Goal: Task Accomplishment & Management: Complete application form

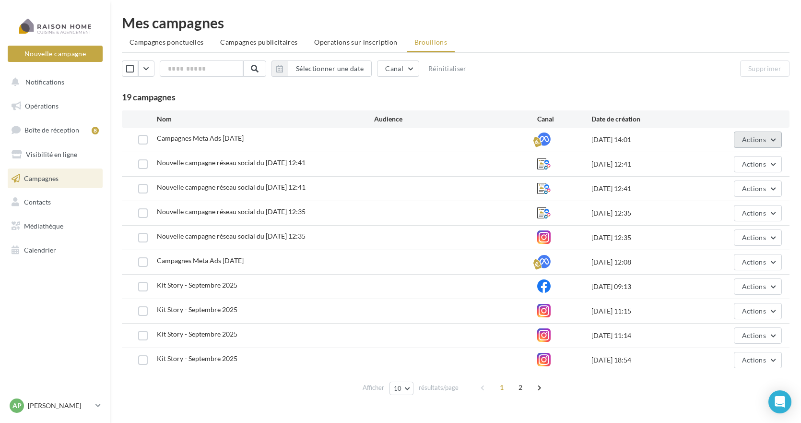
click at [756, 141] on span "Actions" at bounding box center [754, 139] width 24 height 8
click at [713, 163] on button "Editer" at bounding box center [734, 162] width 96 height 25
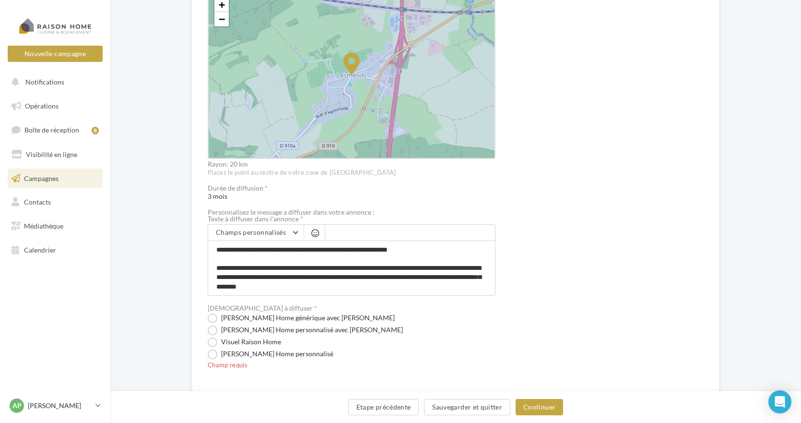
scroll to position [336, 0]
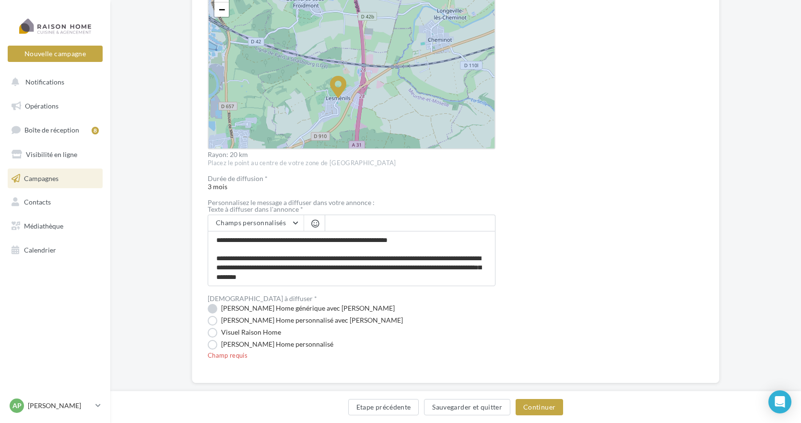
click at [213, 311] on label "[PERSON_NAME] Home générique avec [PERSON_NAME]" at bounding box center [301, 309] width 187 height 10
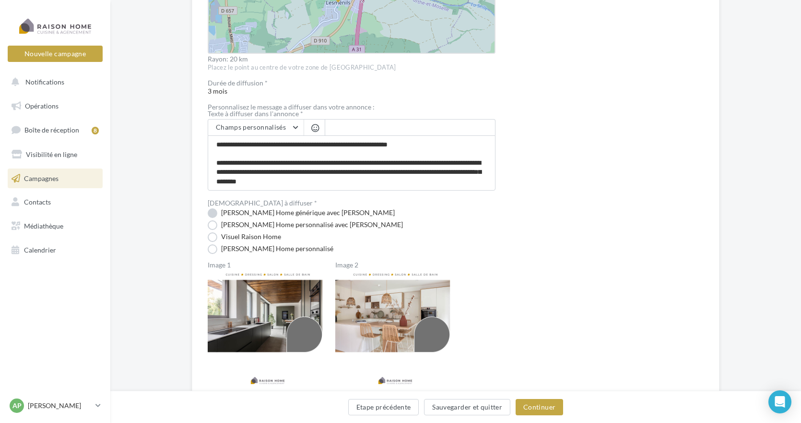
scroll to position [432, 0]
click at [263, 329] on img at bounding box center [268, 329] width 120 height 120
click at [280, 325] on img at bounding box center [268, 329] width 120 height 120
click at [383, 323] on img at bounding box center [395, 329] width 120 height 120
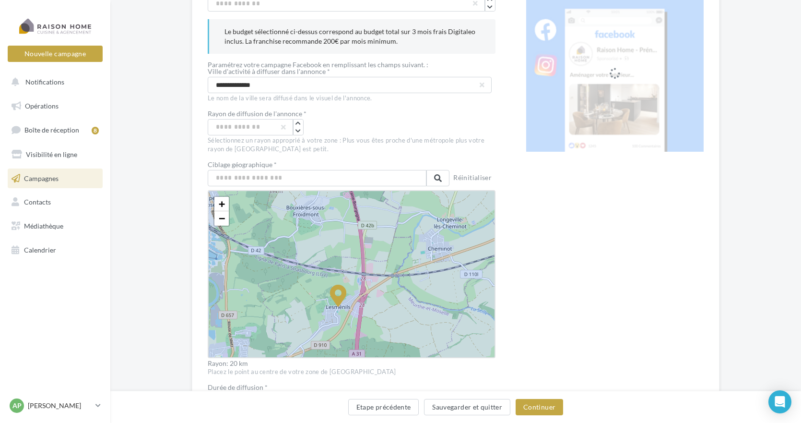
scroll to position [96, 0]
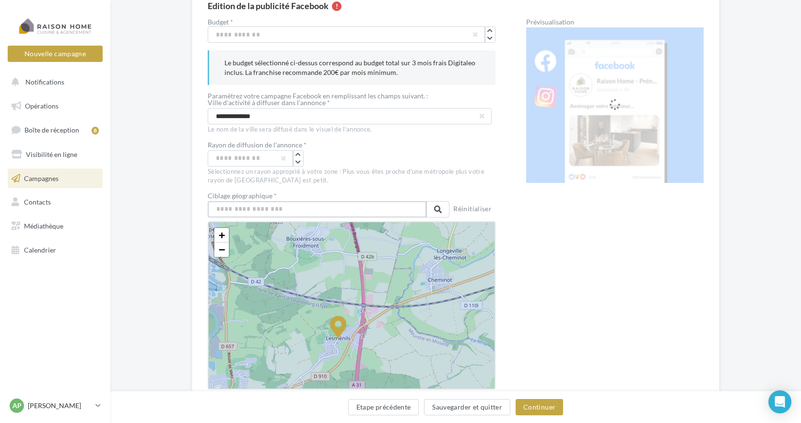
click at [242, 207] on input "text" at bounding box center [317, 209] width 219 height 16
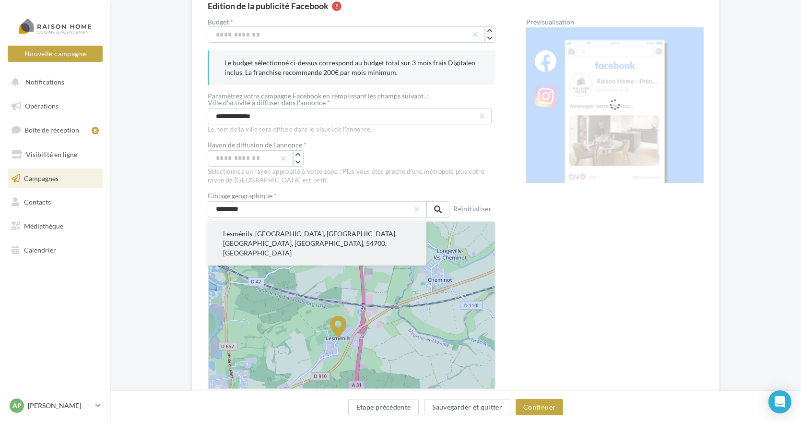
click at [246, 233] on button "Lesménils, [GEOGRAPHIC_DATA], [GEOGRAPHIC_DATA], [GEOGRAPHIC_DATA], [GEOGRAPHIC…" at bounding box center [317, 243] width 219 height 44
type input "**********"
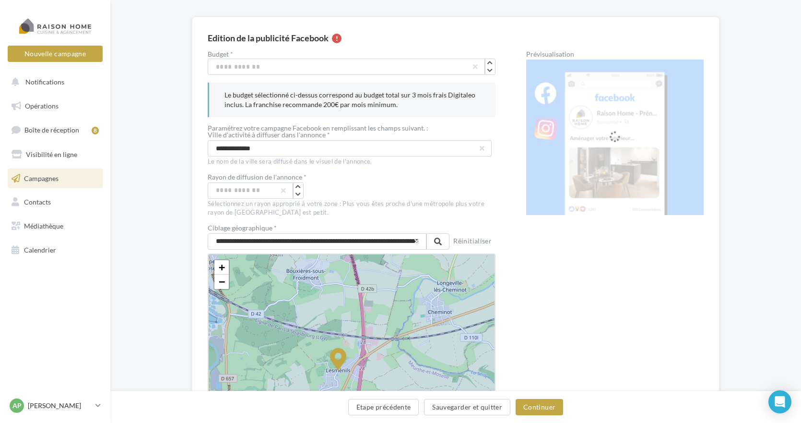
scroll to position [48, 0]
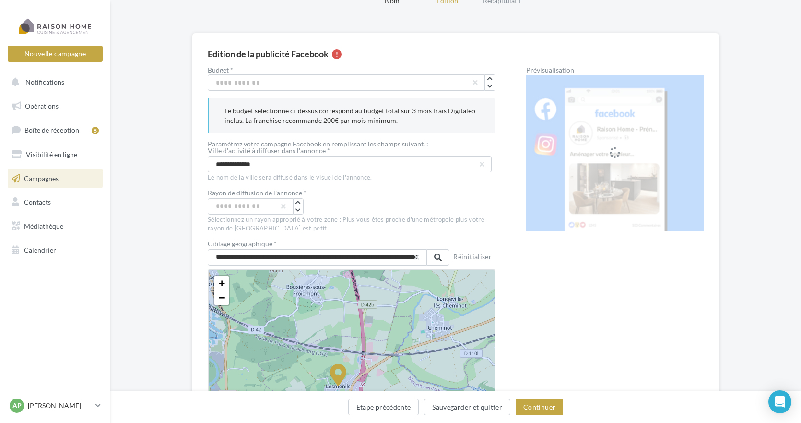
click at [307, 118] on p "Le budget sélectionné ci-dessus correspond au budget total sur 3 mois frais Dig…" at bounding box center [352, 115] width 256 height 19
click at [491, 86] on icon "button" at bounding box center [489, 86] width 5 height 6
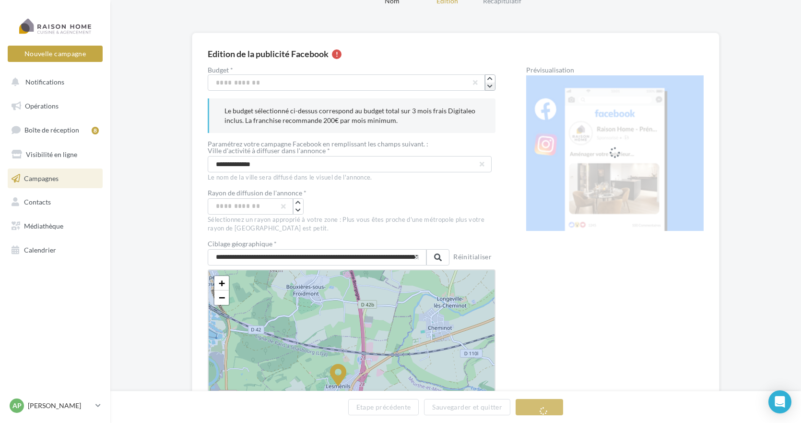
click at [491, 86] on icon "button" at bounding box center [489, 86] width 5 height 6
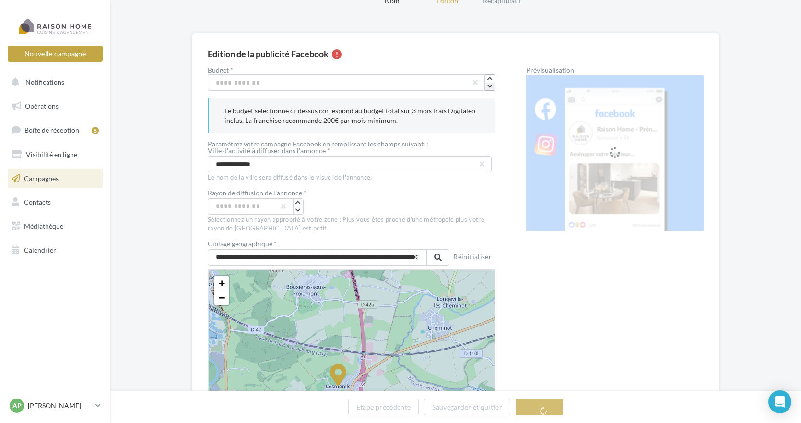
click at [491, 86] on icon "button" at bounding box center [489, 86] width 5 height 6
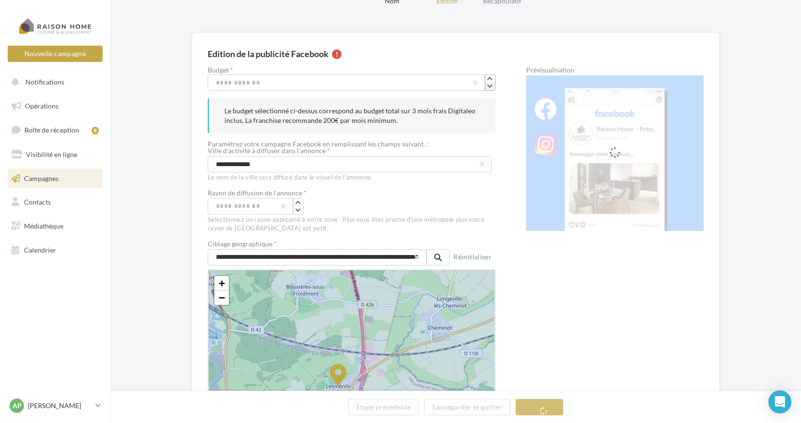
click at [491, 86] on icon "button" at bounding box center [489, 86] width 5 height 6
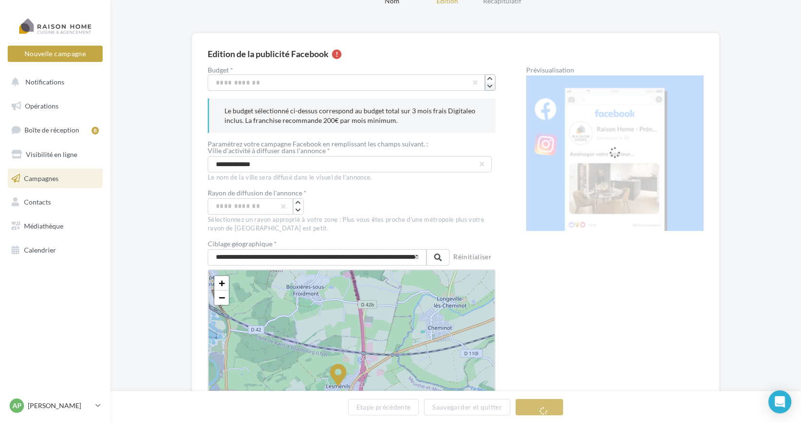
click at [491, 86] on icon "button" at bounding box center [489, 86] width 5 height 6
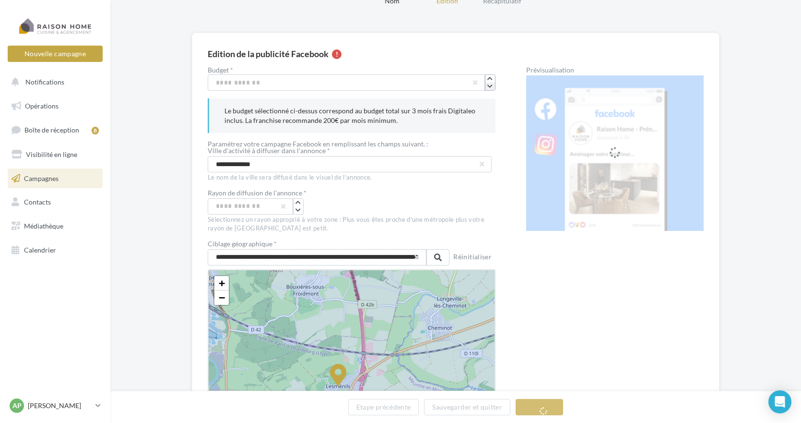
click at [491, 86] on icon "button" at bounding box center [489, 86] width 5 height 6
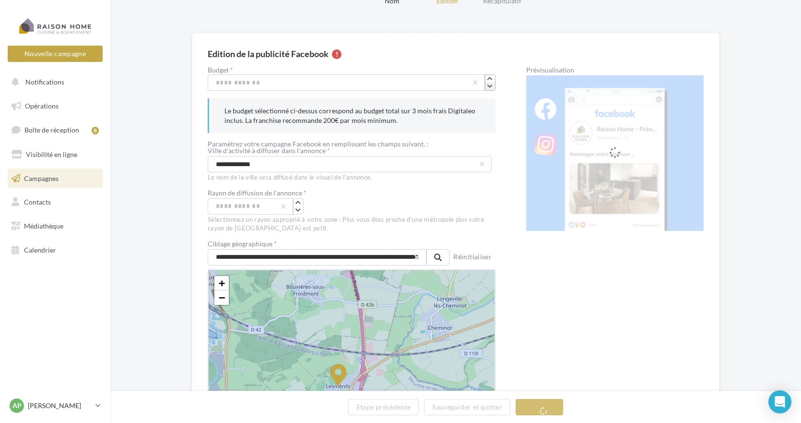
click at [491, 86] on icon "button" at bounding box center [489, 86] width 5 height 6
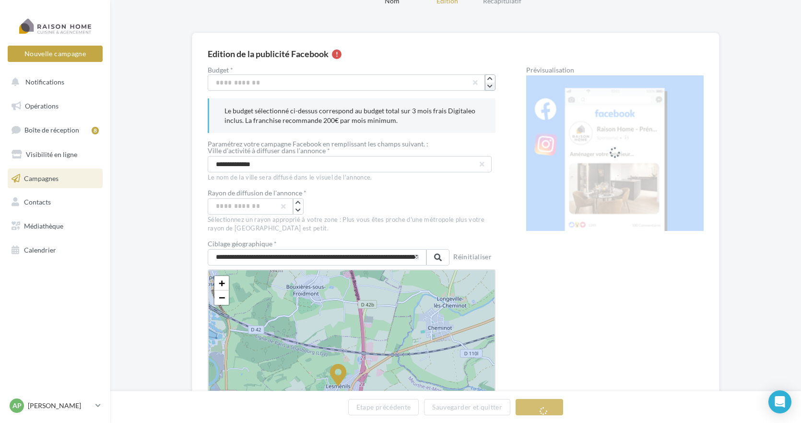
click at [491, 86] on icon "button" at bounding box center [489, 86] width 5 height 6
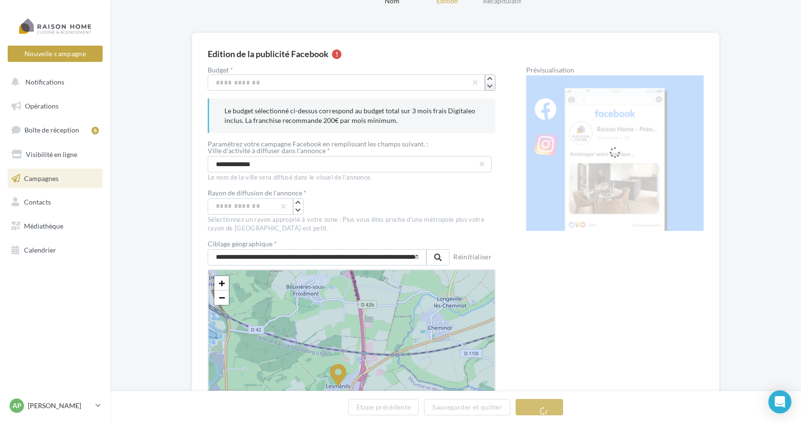
click at [491, 86] on icon "button" at bounding box center [489, 86] width 5 height 6
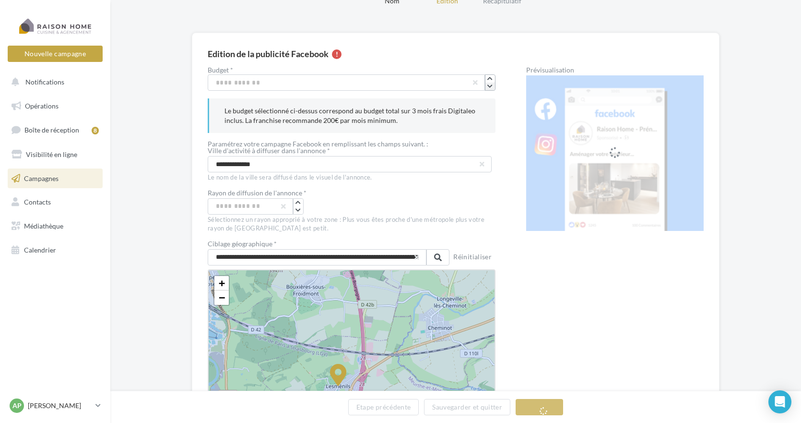
click at [491, 86] on icon "button" at bounding box center [489, 86] width 5 height 6
click at [551, 403] on button "Continuer" at bounding box center [539, 407] width 47 height 16
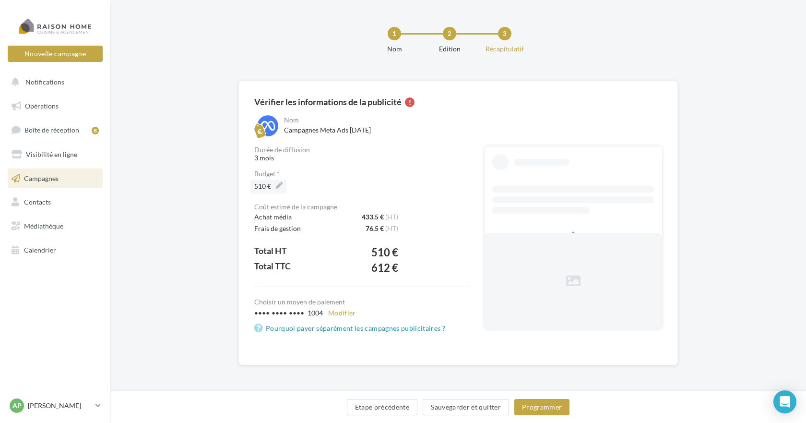
click at [278, 186] on label "510 €" at bounding box center [268, 186] width 36 height 14
click at [278, 186] on input "***" at bounding box center [267, 187] width 41 height 16
click at [302, 183] on button "button" at bounding box center [299, 184] width 10 height 8
click at [302, 183] on icon "button" at bounding box center [298, 184] width 5 height 6
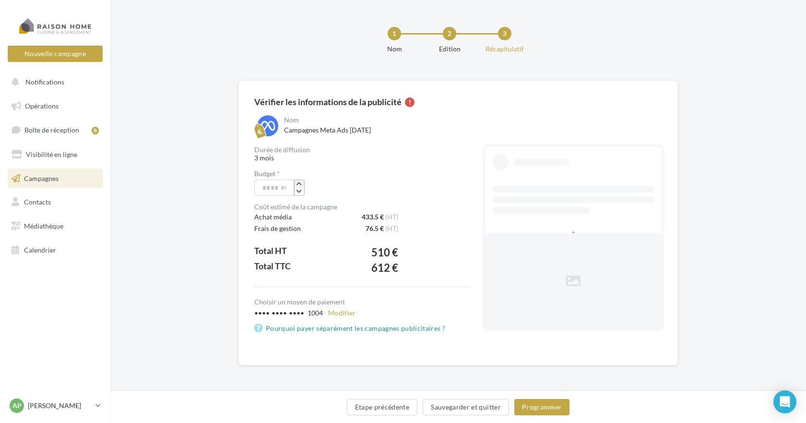
click at [302, 183] on icon "button" at bounding box center [298, 184] width 5 height 6
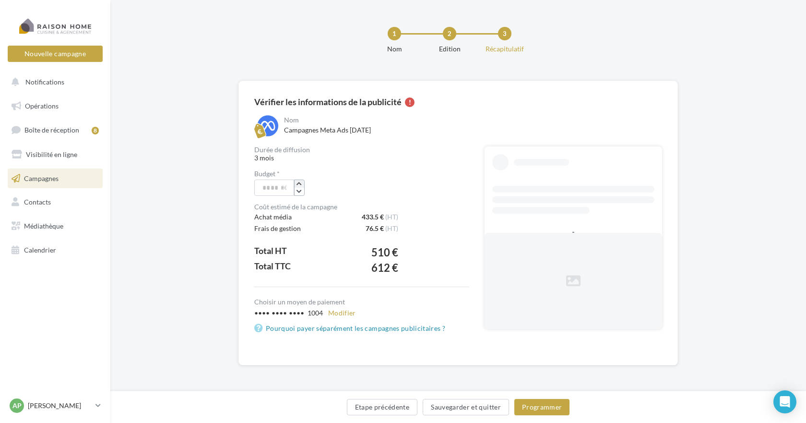
click at [302, 183] on icon "button" at bounding box center [298, 184] width 5 height 6
click at [346, 184] on span "***" at bounding box center [361, 187] width 215 height 16
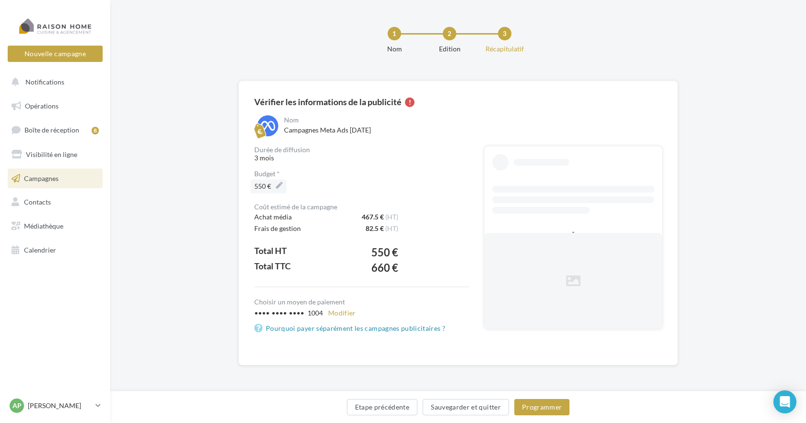
click at [264, 187] on span "550 €" at bounding box center [268, 185] width 28 height 13
click at [264, 187] on input "***" at bounding box center [267, 187] width 41 height 16
click at [302, 191] on icon "button" at bounding box center [298, 191] width 5 height 6
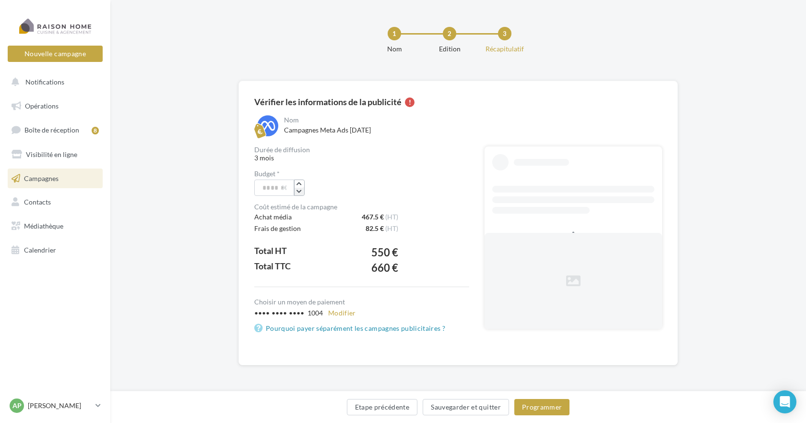
click at [302, 191] on icon "button" at bounding box center [298, 191] width 5 height 6
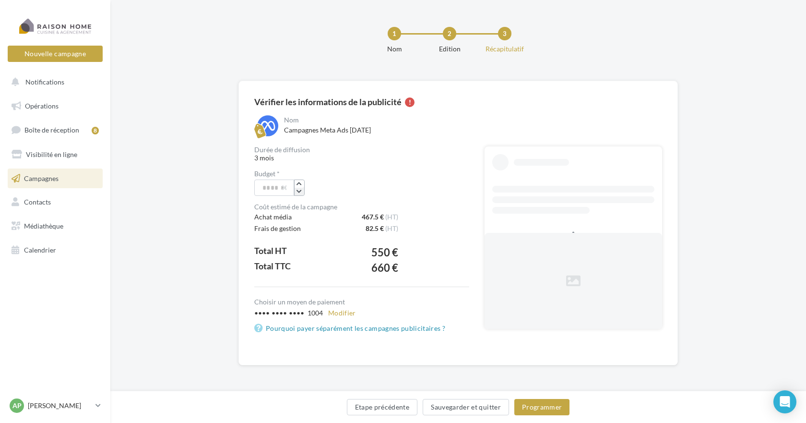
click at [302, 191] on icon "button" at bounding box center [298, 191] width 5 height 6
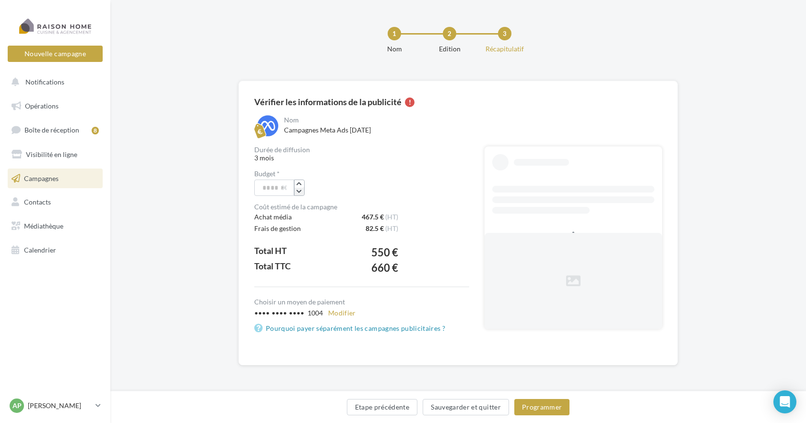
click at [302, 191] on icon "button" at bounding box center [298, 191] width 5 height 6
click at [302, 193] on icon "button" at bounding box center [298, 191] width 5 height 6
click at [337, 193] on div "***" at bounding box center [297, 187] width 86 height 16
click at [422, 273] on div "Coût estimé de la campagne Achat média 467.5 € (HT) Frais de gestion 82.5 € (HT…" at bounding box center [361, 244] width 215 height 83
click at [279, 186] on label "510 €" at bounding box center [268, 186] width 36 height 14
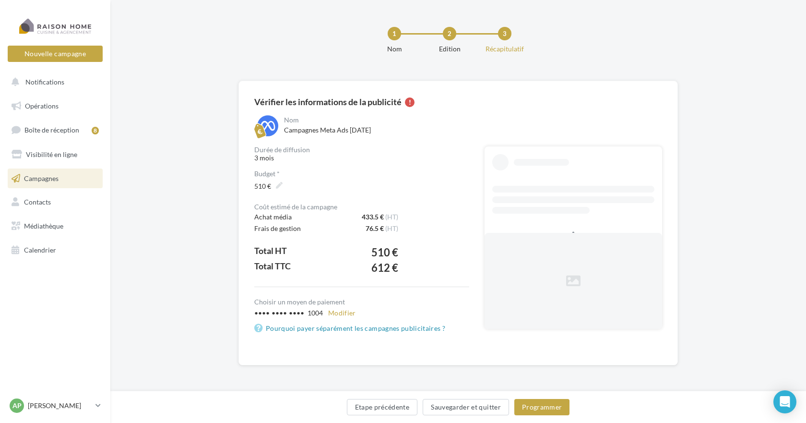
click at [279, 186] on input "***" at bounding box center [267, 187] width 41 height 16
click at [302, 191] on icon "button" at bounding box center [298, 191] width 5 height 6
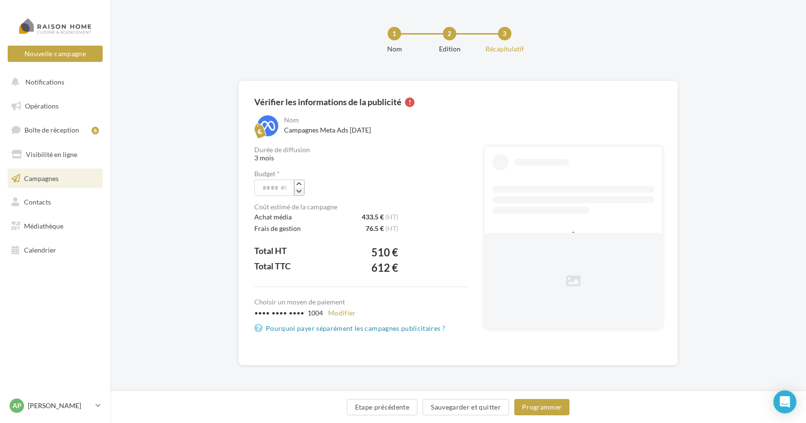
click at [302, 191] on icon "button" at bounding box center [298, 191] width 5 height 6
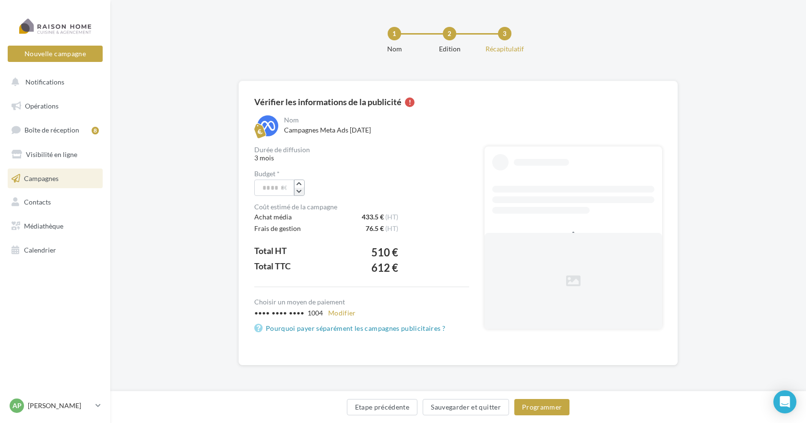
click at [302, 191] on icon "button" at bounding box center [298, 191] width 5 height 6
click at [353, 189] on span "***" at bounding box center [361, 187] width 215 height 16
click at [283, 185] on label "500 €" at bounding box center [268, 186] width 36 height 14
click at [283, 185] on input "***" at bounding box center [267, 187] width 41 height 16
click at [302, 184] on icon "button" at bounding box center [298, 184] width 5 height 6
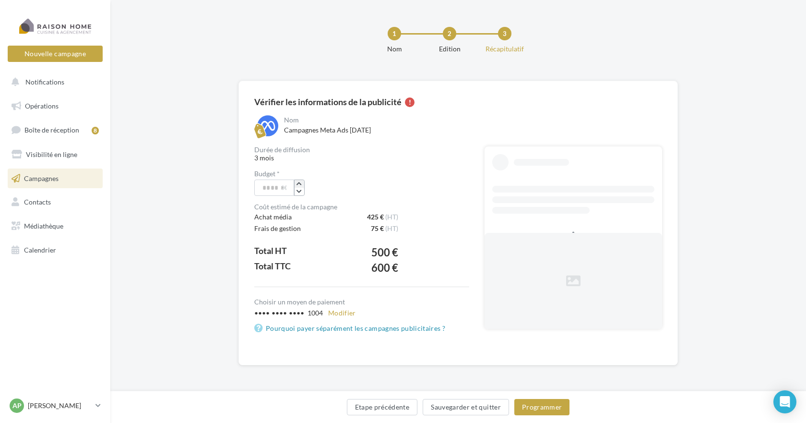
click at [302, 184] on icon "button" at bounding box center [298, 184] width 5 height 6
click at [302, 192] on icon "button" at bounding box center [298, 191] width 5 height 6
click at [352, 179] on div "Budget * ***" at bounding box center [361, 182] width 215 height 25
click at [552, 408] on button "Programmer" at bounding box center [542, 407] width 56 height 16
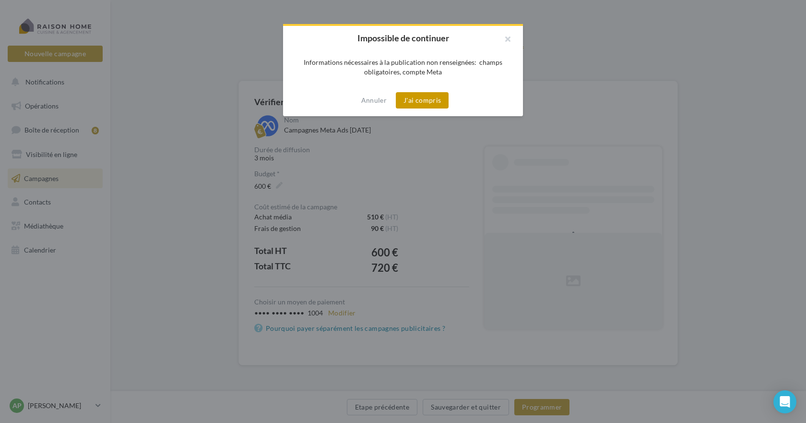
click at [420, 98] on button "J'ai compris" at bounding box center [422, 100] width 53 height 16
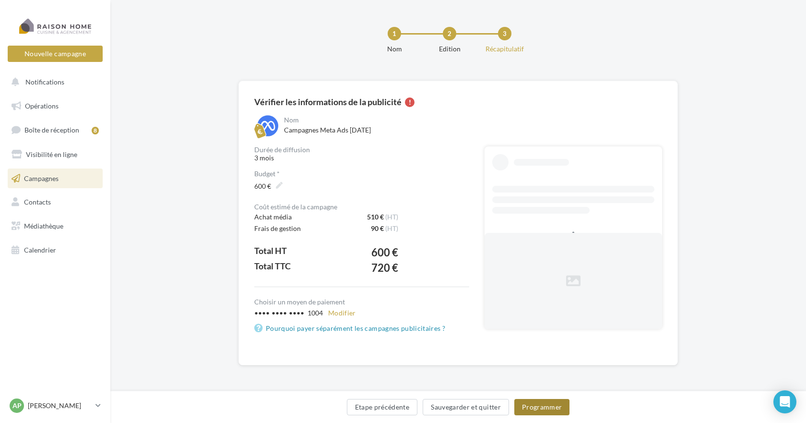
click at [549, 405] on button "Programmer" at bounding box center [542, 407] width 56 height 16
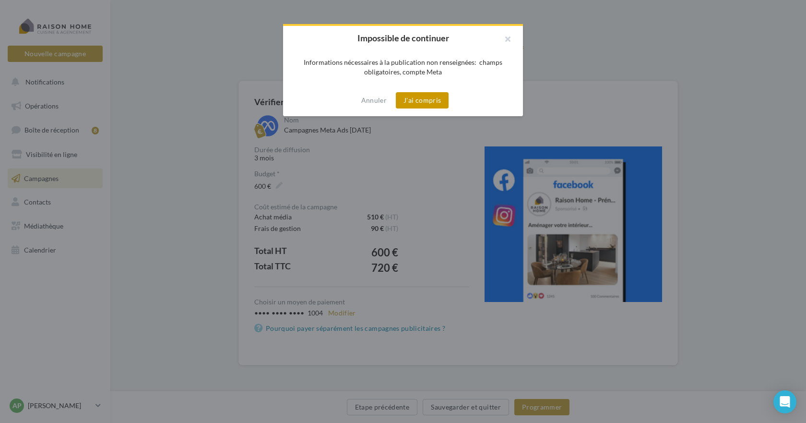
click at [407, 98] on button "J'ai compris" at bounding box center [422, 100] width 53 height 16
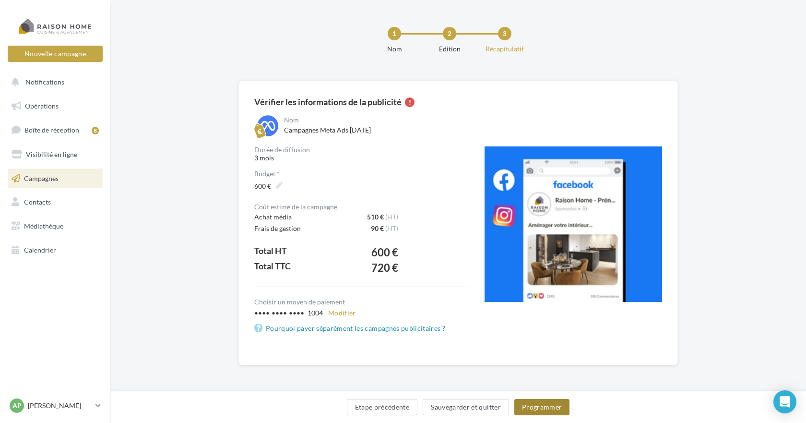
click at [541, 407] on button "Programmer" at bounding box center [542, 407] width 56 height 16
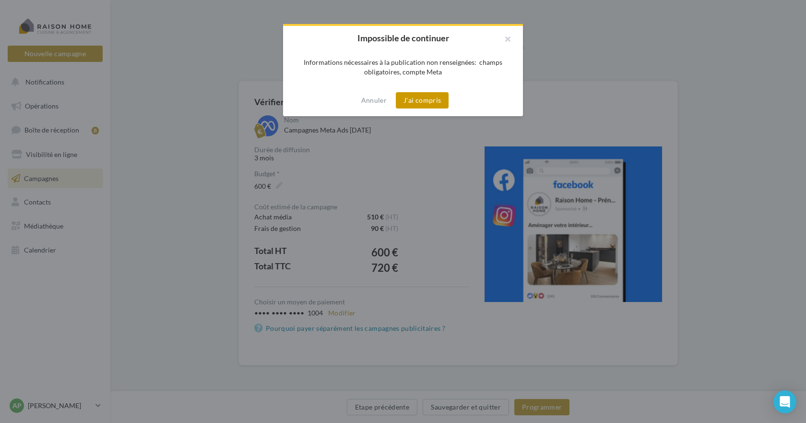
click at [428, 97] on button "J'ai compris" at bounding box center [422, 100] width 53 height 16
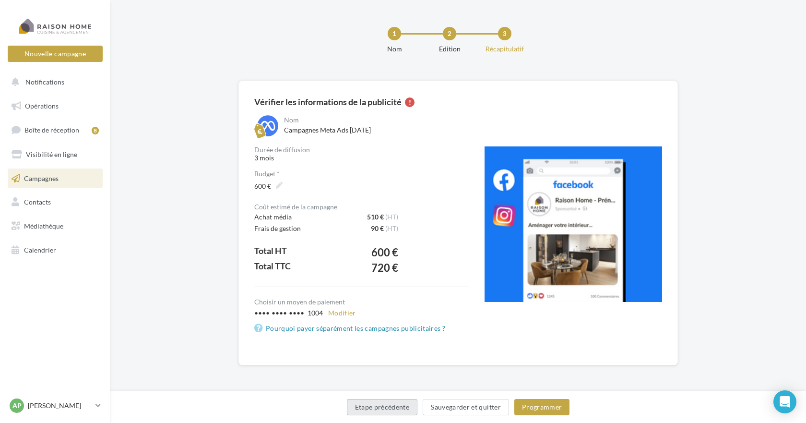
click at [378, 406] on button "Etape précédente" at bounding box center [382, 407] width 71 height 16
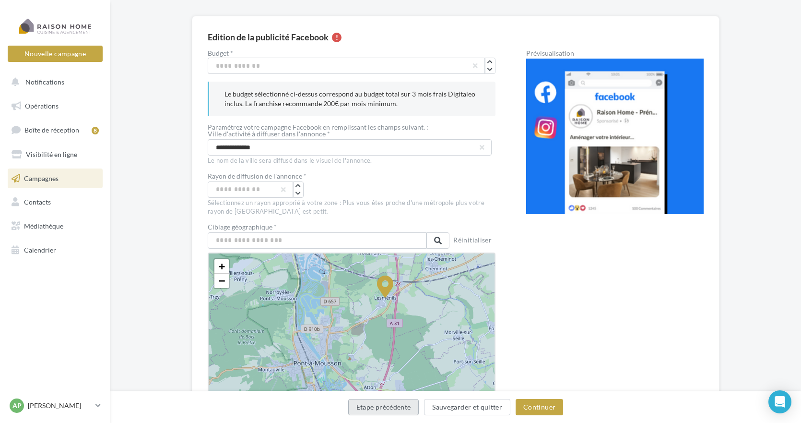
scroll to position [48, 0]
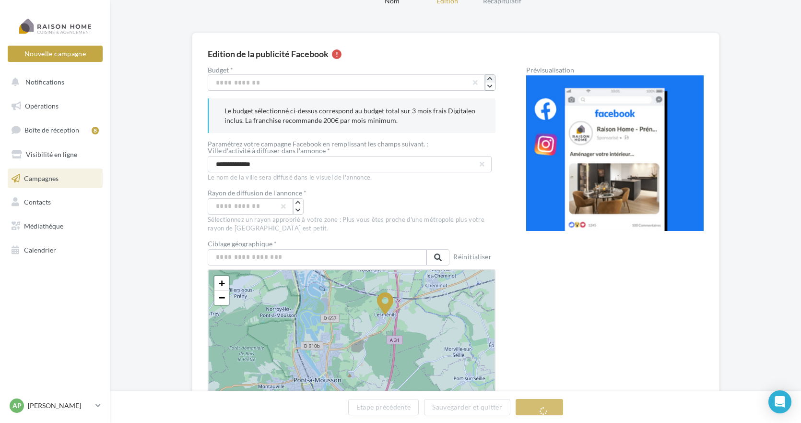
click at [494, 77] on button "button" at bounding box center [490, 79] width 10 height 8
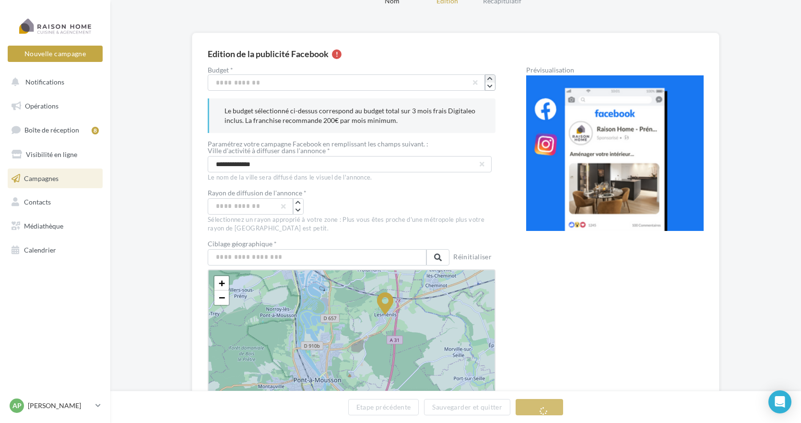
click at [494, 77] on button "button" at bounding box center [490, 79] width 10 height 8
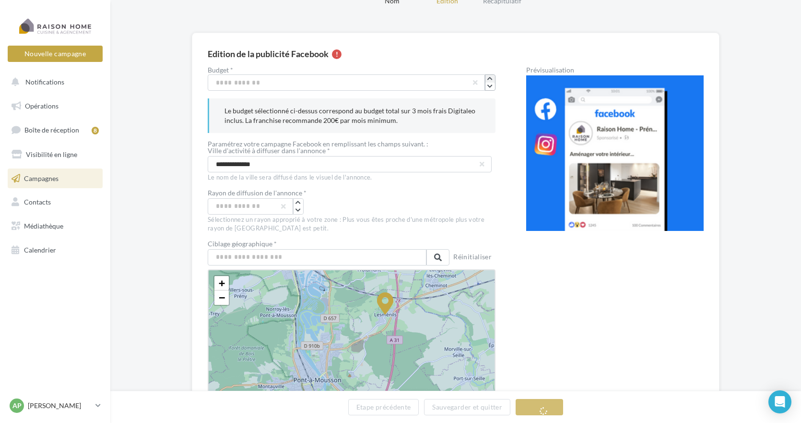
click at [494, 77] on button "button" at bounding box center [490, 79] width 10 height 8
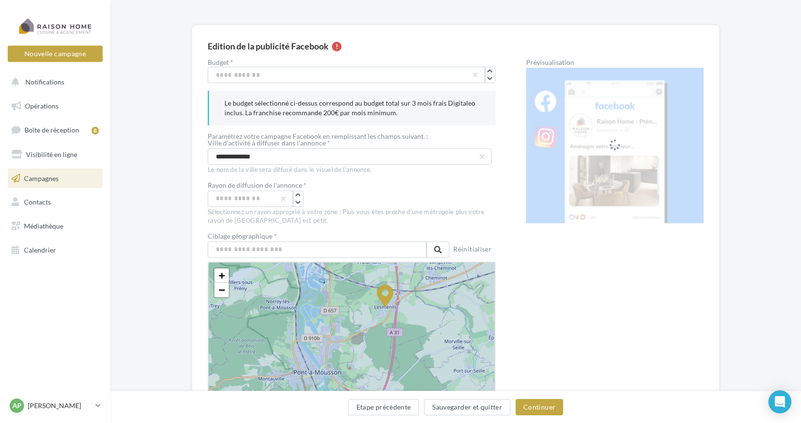
scroll to position [0, 0]
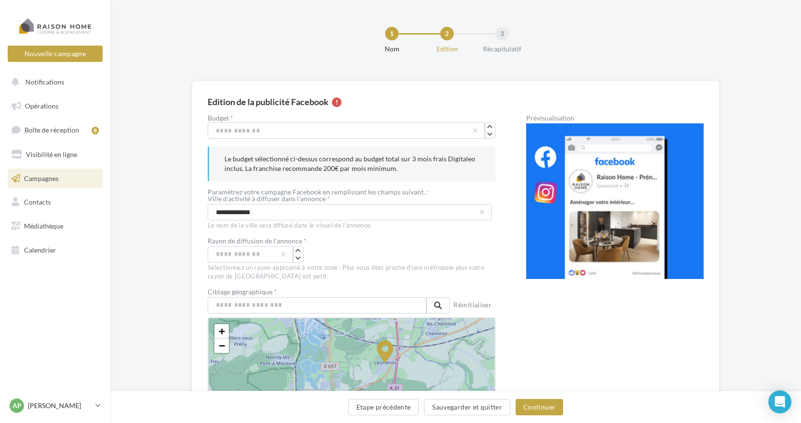
click at [60, 176] on link "Campagnes" at bounding box center [55, 178] width 99 height 20
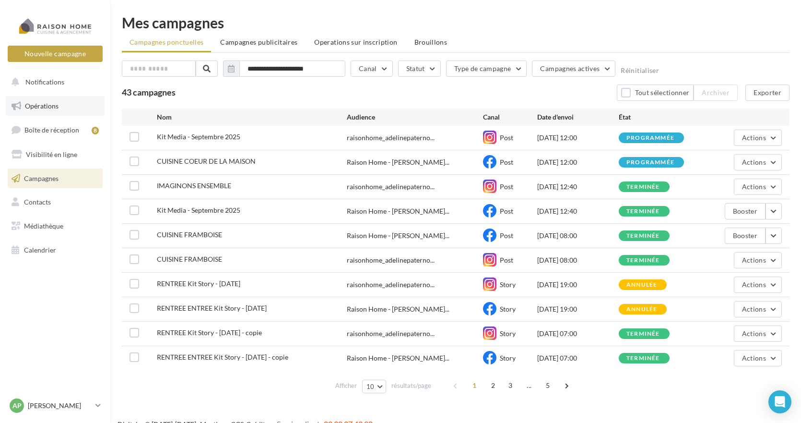
click at [49, 106] on span "Opérations" at bounding box center [42, 106] width 34 height 8
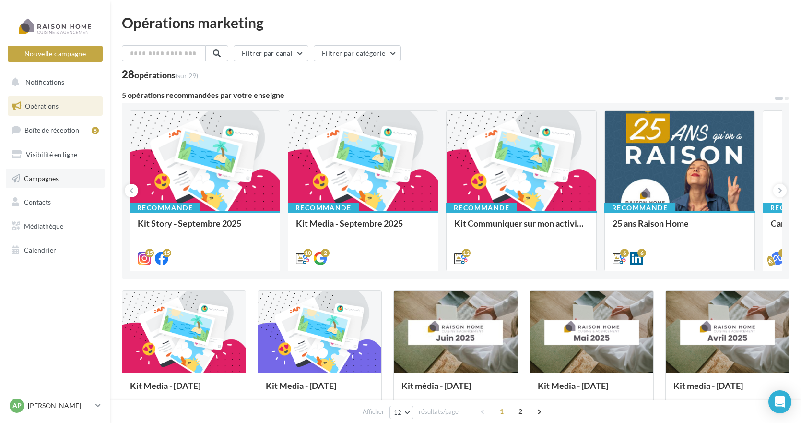
click at [46, 177] on span "Campagnes" at bounding box center [41, 178] width 35 height 8
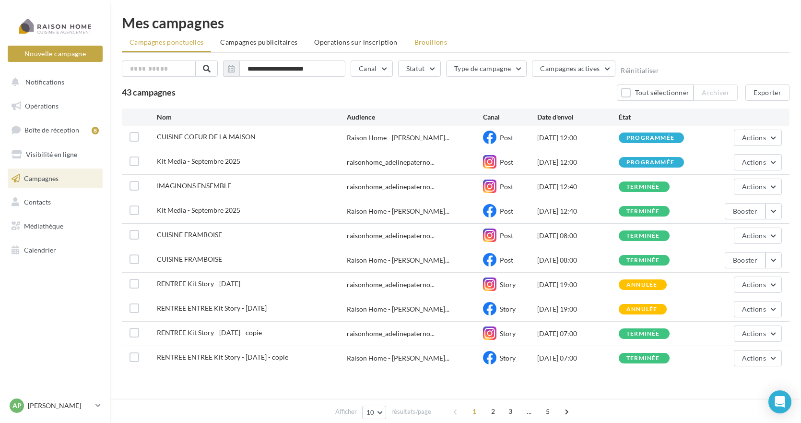
click at [424, 41] on span "Brouillons" at bounding box center [430, 42] width 33 height 8
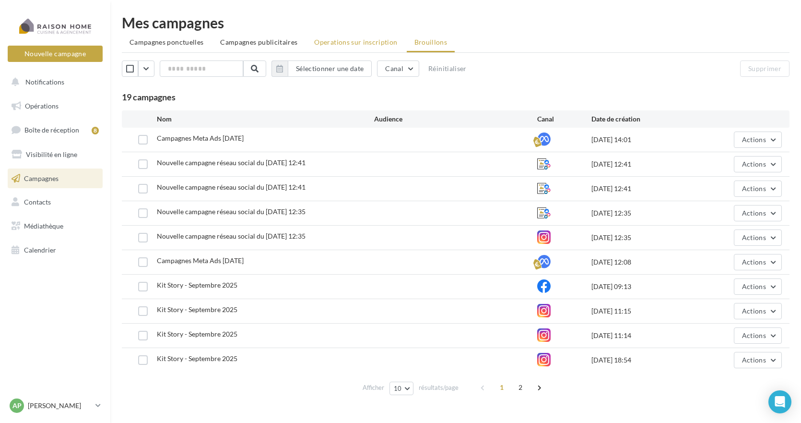
click at [360, 41] on span "Operations sur inscription" at bounding box center [355, 42] width 83 height 8
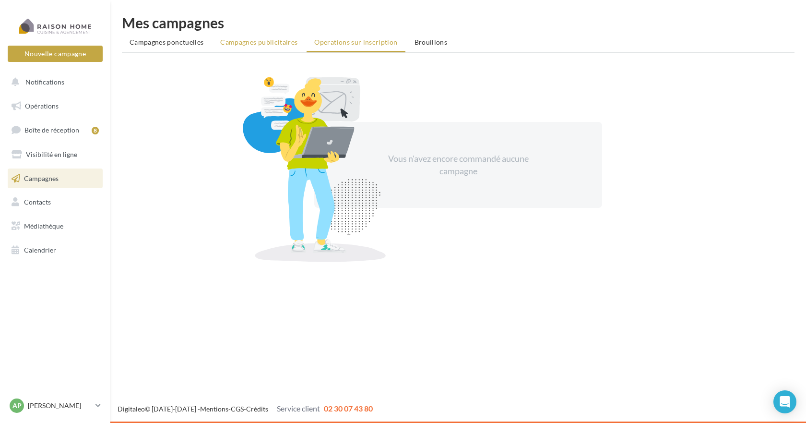
click at [260, 44] on span "Campagnes publicitaires" at bounding box center [258, 42] width 77 height 8
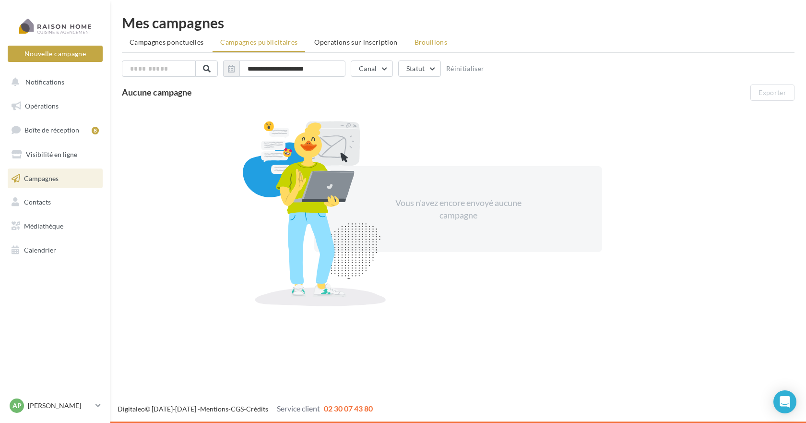
click at [419, 45] on span "Brouillons" at bounding box center [430, 42] width 33 height 8
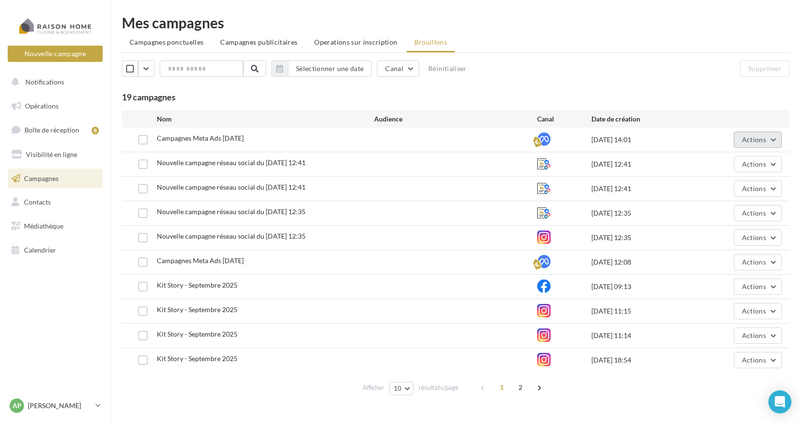
click at [754, 138] on span "Actions" at bounding box center [754, 139] width 24 height 8
click at [716, 163] on button "Editer" at bounding box center [734, 162] width 96 height 25
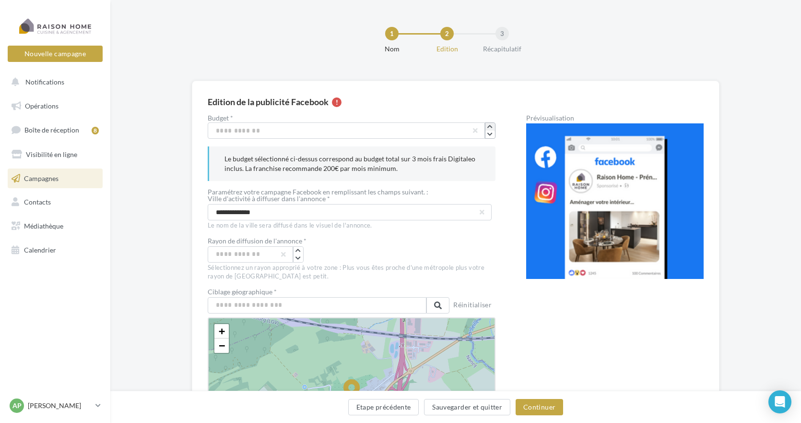
click at [492, 126] on icon "button" at bounding box center [489, 127] width 5 height 6
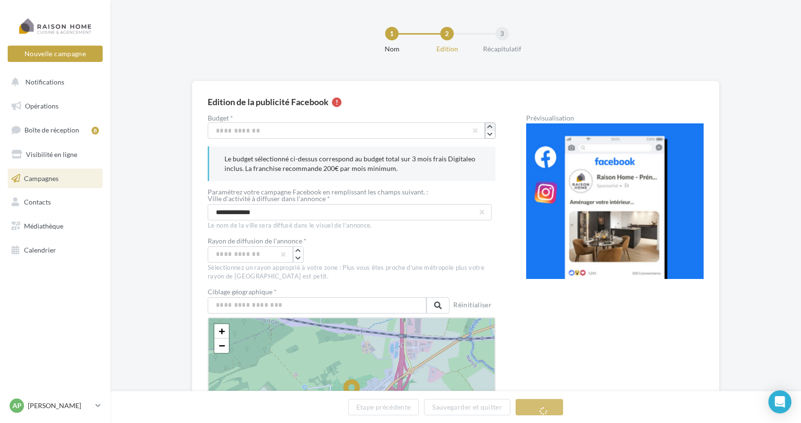
click at [492, 126] on icon "button" at bounding box center [489, 127] width 5 height 6
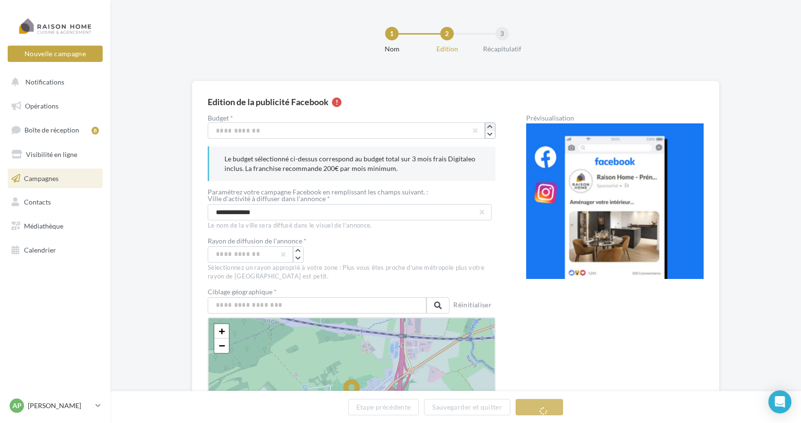
click at [492, 126] on icon "button" at bounding box center [489, 127] width 5 height 6
click at [490, 136] on icon "button" at bounding box center [489, 134] width 5 height 6
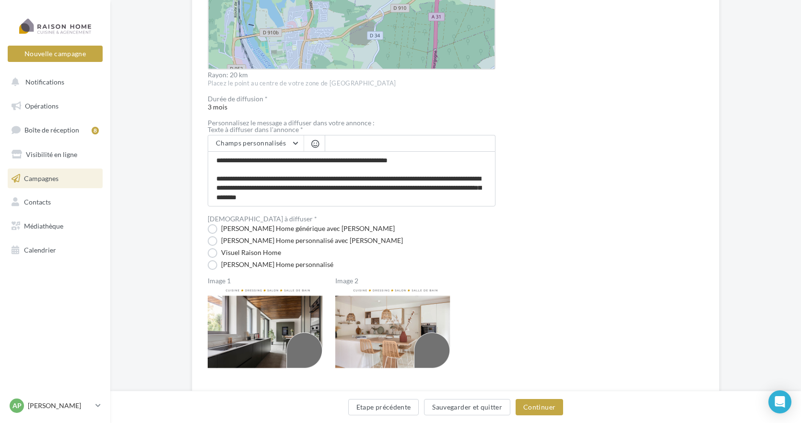
scroll to position [432, 0]
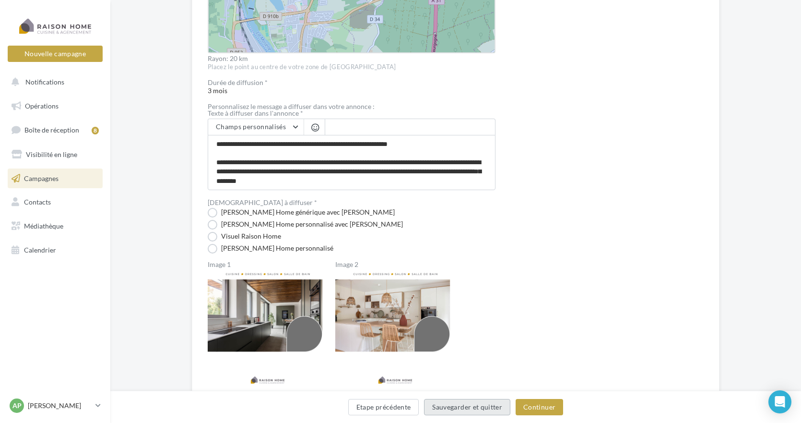
click at [496, 409] on button "Sauvegarder et quitter" at bounding box center [467, 407] width 86 height 16
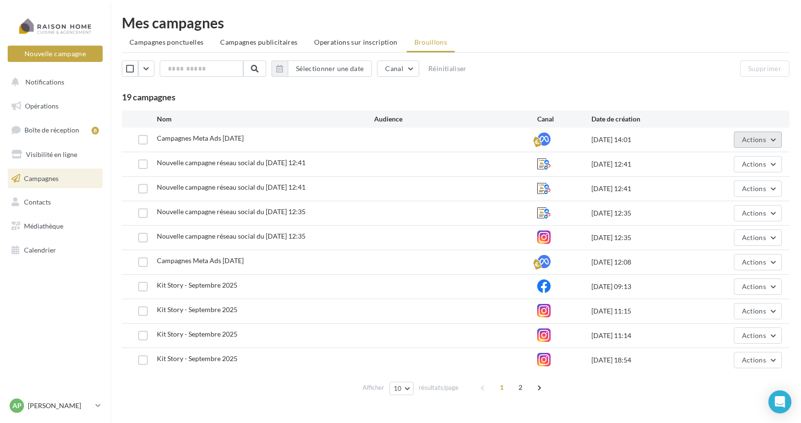
click at [752, 135] on span "Actions" at bounding box center [754, 139] width 24 height 8
click at [710, 163] on button "Editer" at bounding box center [734, 162] width 96 height 25
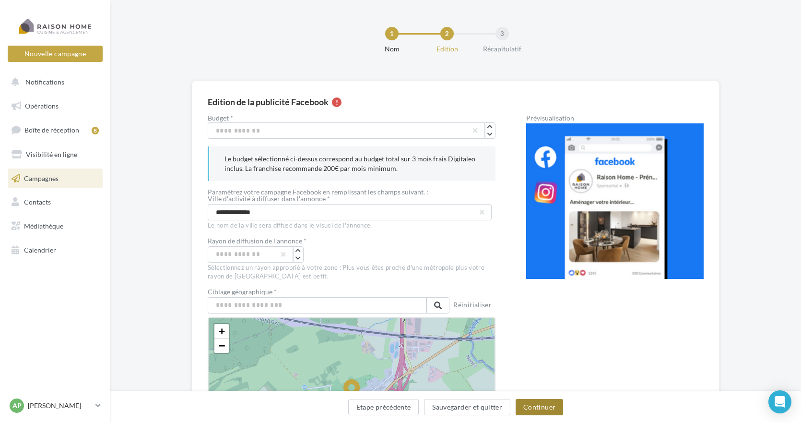
click at [548, 408] on button "Continuer" at bounding box center [539, 407] width 47 height 16
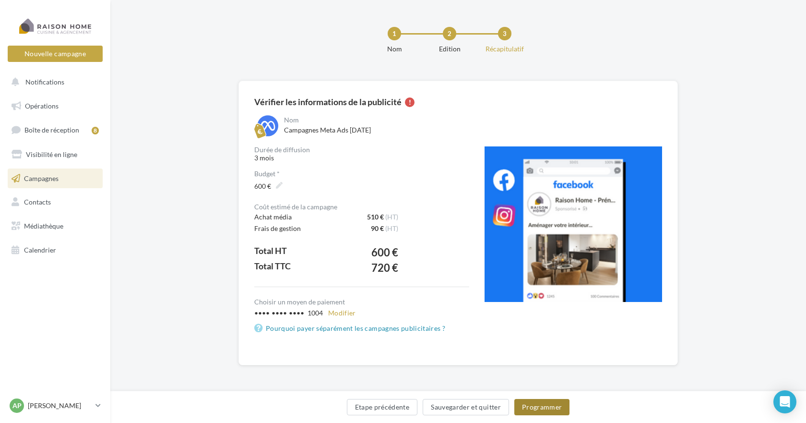
click at [548, 408] on button "Programmer" at bounding box center [542, 407] width 56 height 16
